Goal: Task Accomplishment & Management: Use online tool/utility

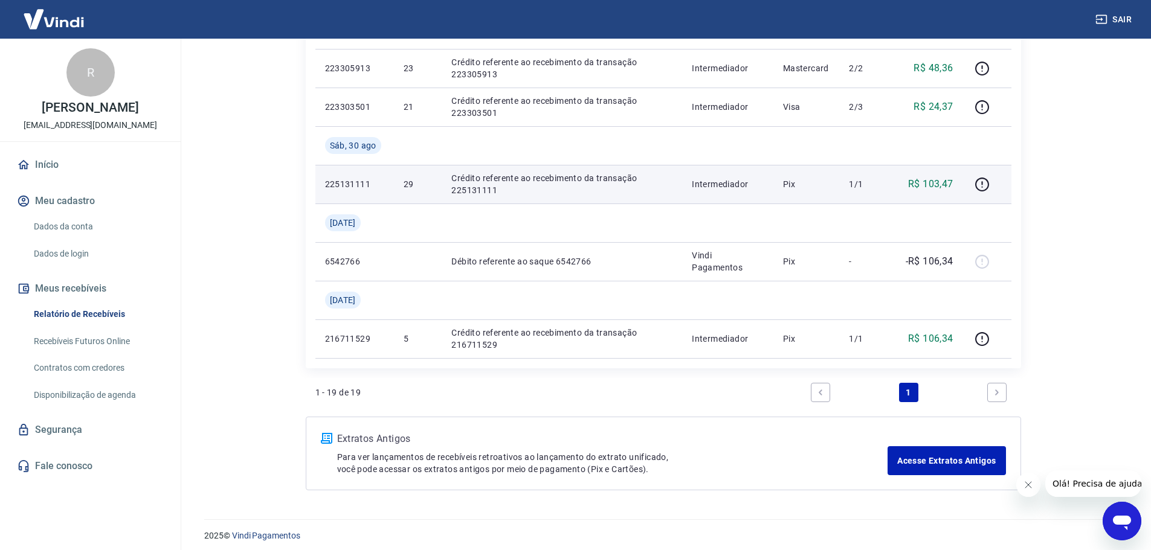
scroll to position [978, 0]
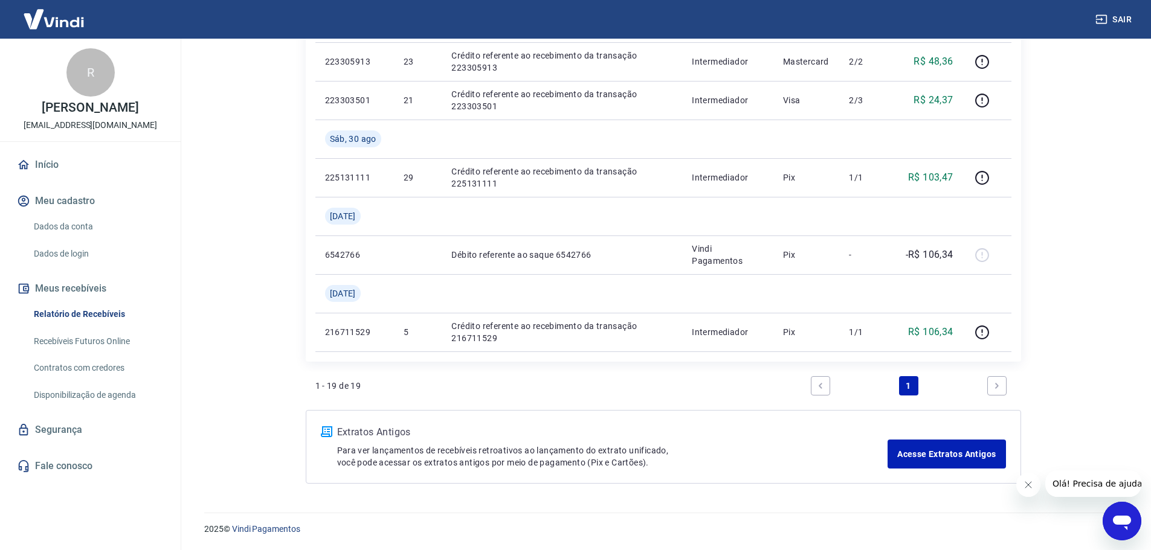
click at [91, 351] on link "Recebíveis Futuros Online" at bounding box center [97, 341] width 137 height 25
